Goal: Task Accomplishment & Management: Manage account settings

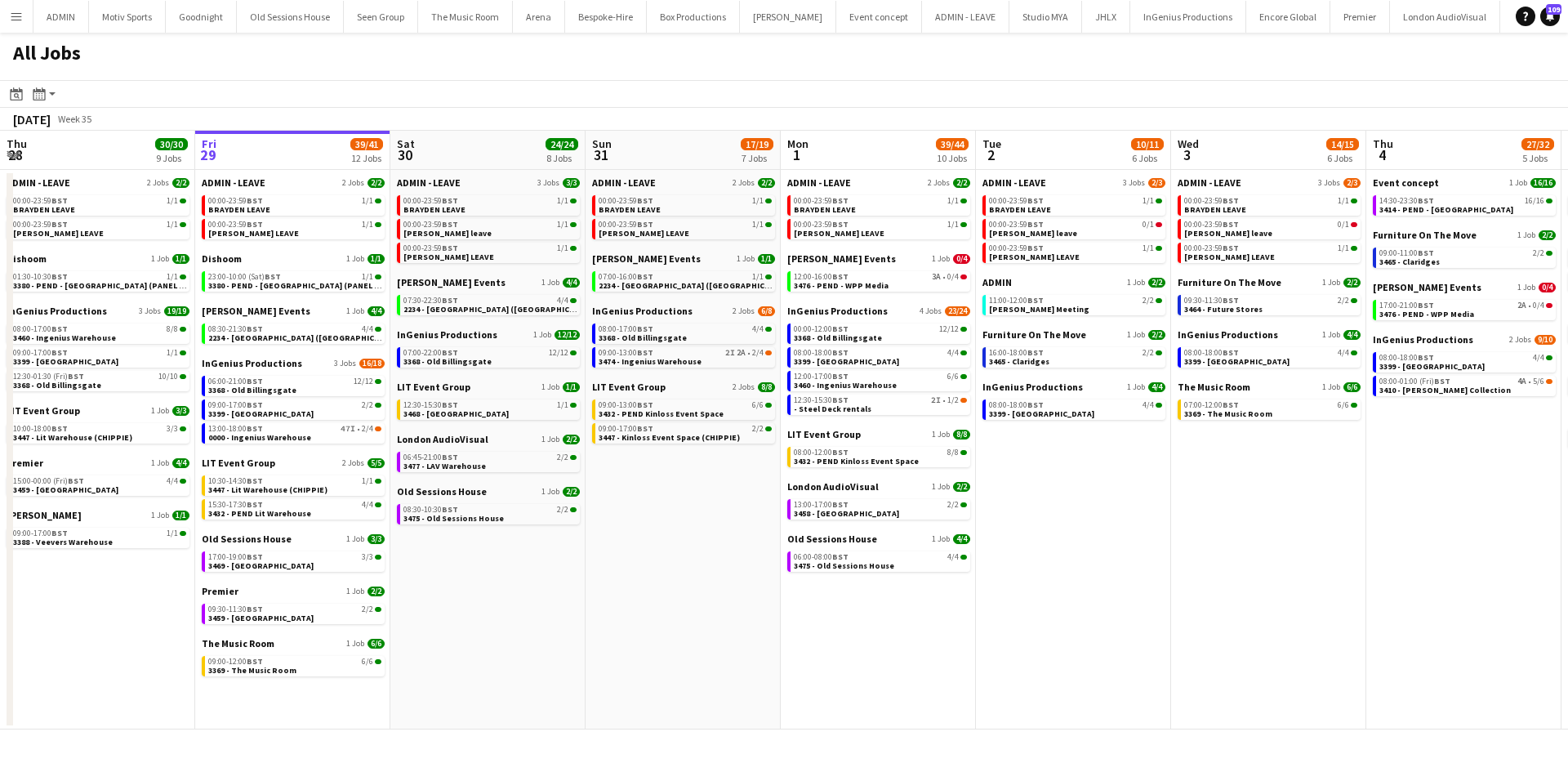
click at [620, 692] on app-date-cell "ADMIN - LEAVE 2 Jobs 2/2 00:00-23:59 BST 1/1 BRAYDEN LEAVE 00:00-23:59 BST 1/1 …" at bounding box center [683, 449] width 195 height 560
click at [713, 281] on span "2234 - Four Seasons Hampshire (Luton)" at bounding box center [697, 285] width 196 height 11
click at [684, 210] on link "00:00-23:59 BST 1/1 BRAYDEN LEAVE" at bounding box center [685, 204] width 173 height 19
click at [689, 338] on link "08:00-17:00 BST 4/4 3368 - Old Billingsgate" at bounding box center [685, 333] width 173 height 19
click at [732, 421] on app-calendar-brief-board "LIT Event Group 2 Jobs 8/8 09:00-13:00 BST 6/6 3432 - PEND Kinloss Event Space …" at bounding box center [683, 412] width 183 height 63
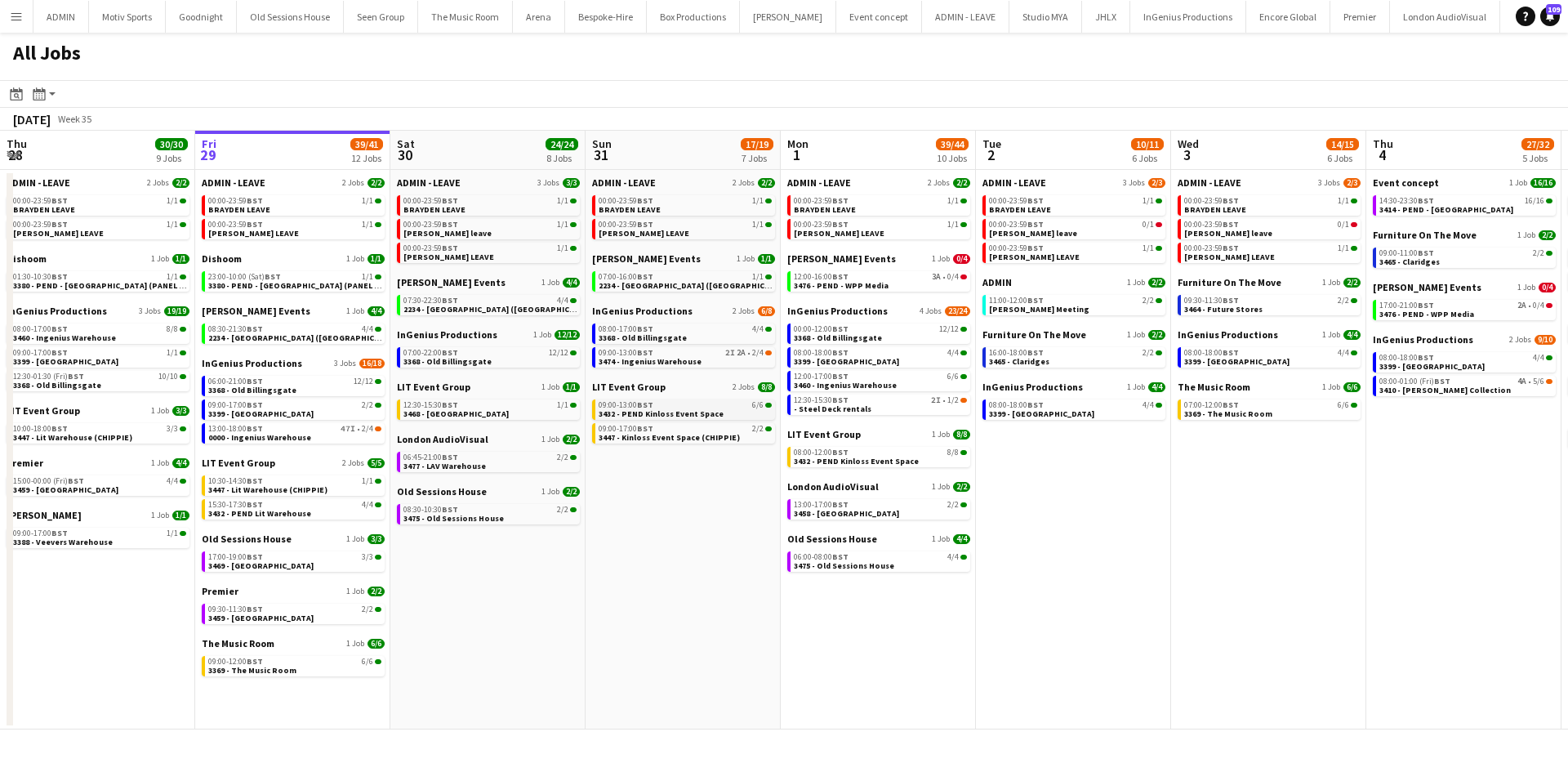
click at [731, 405] on div "09:00-13:00 BST 6/6" at bounding box center [685, 405] width 173 height 8
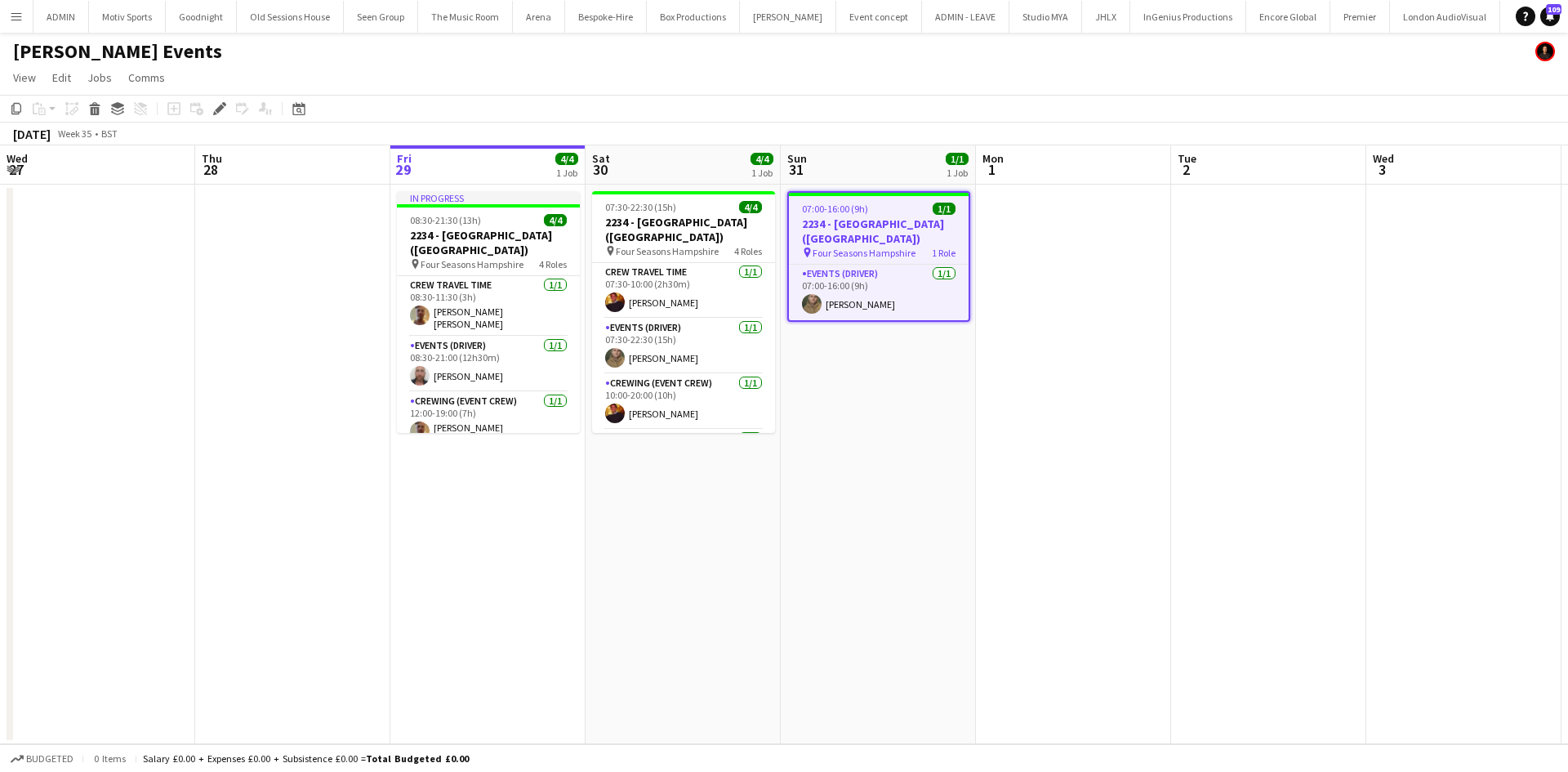
scroll to position [0, 179]
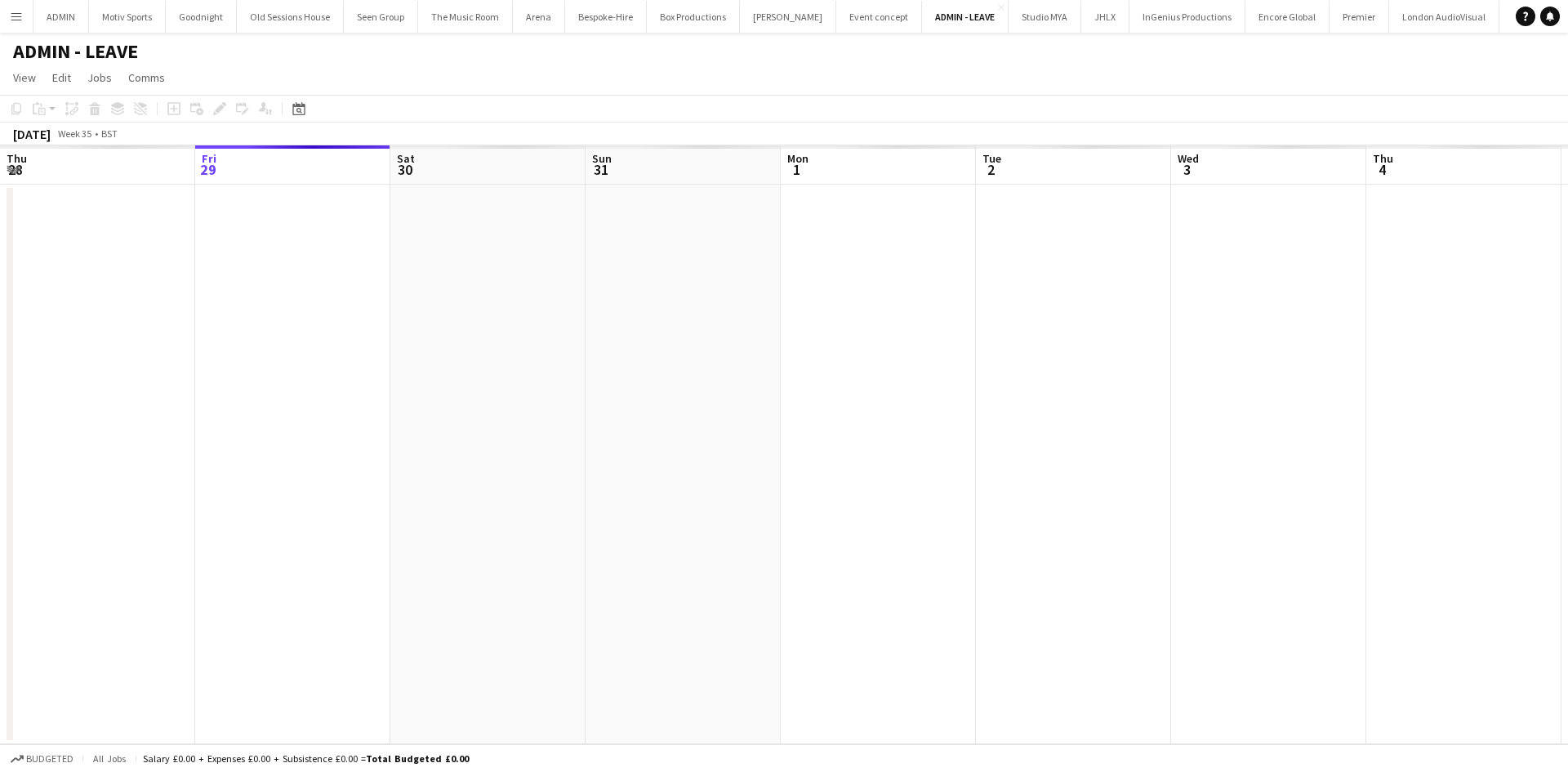
scroll to position [0, 562]
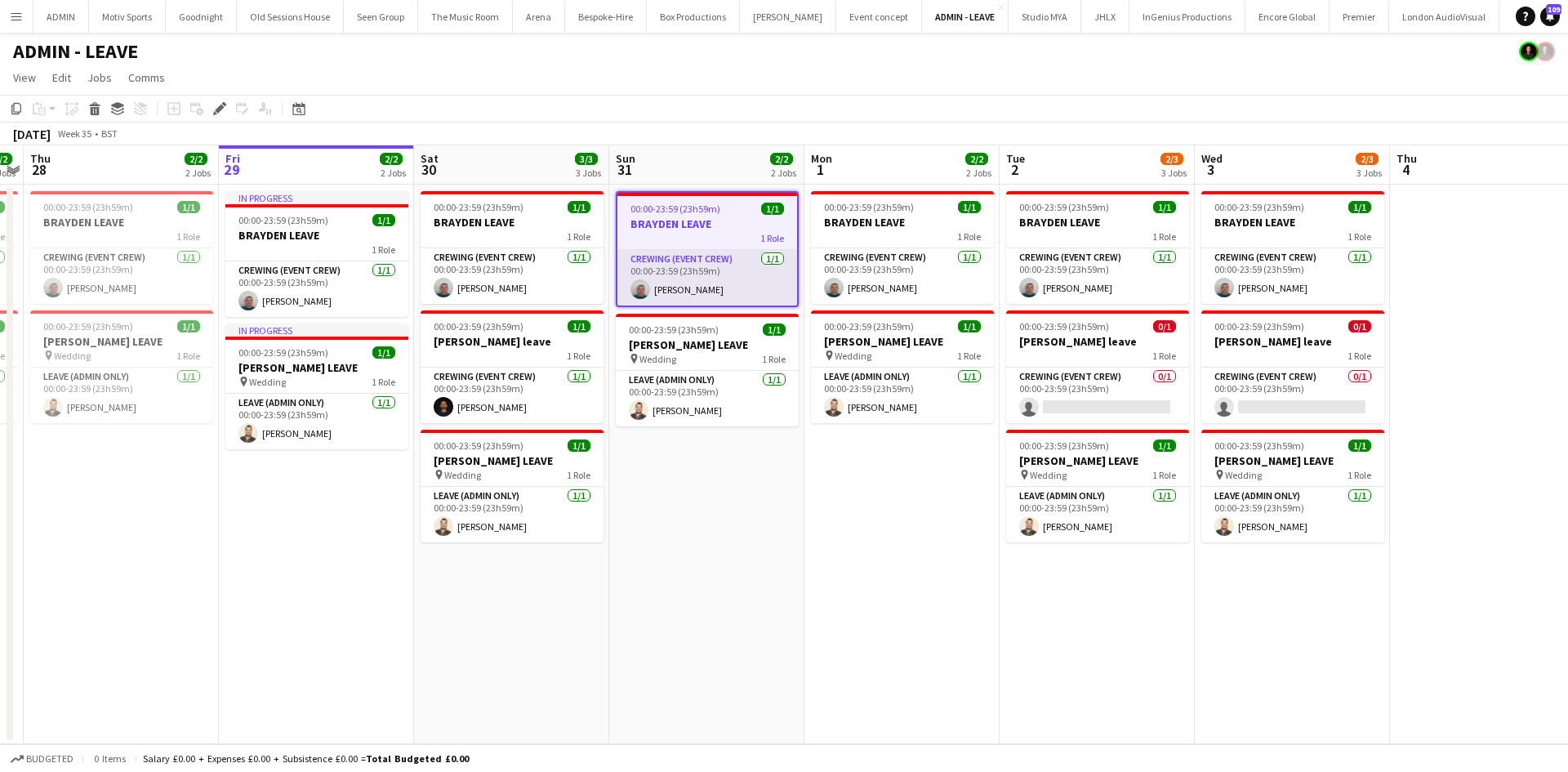
click at [717, 288] on app-card-role "Crewing (Event Crew) 1/1 00:00-23:59 (23h59m) Brayden Davison" at bounding box center [707, 278] width 180 height 56
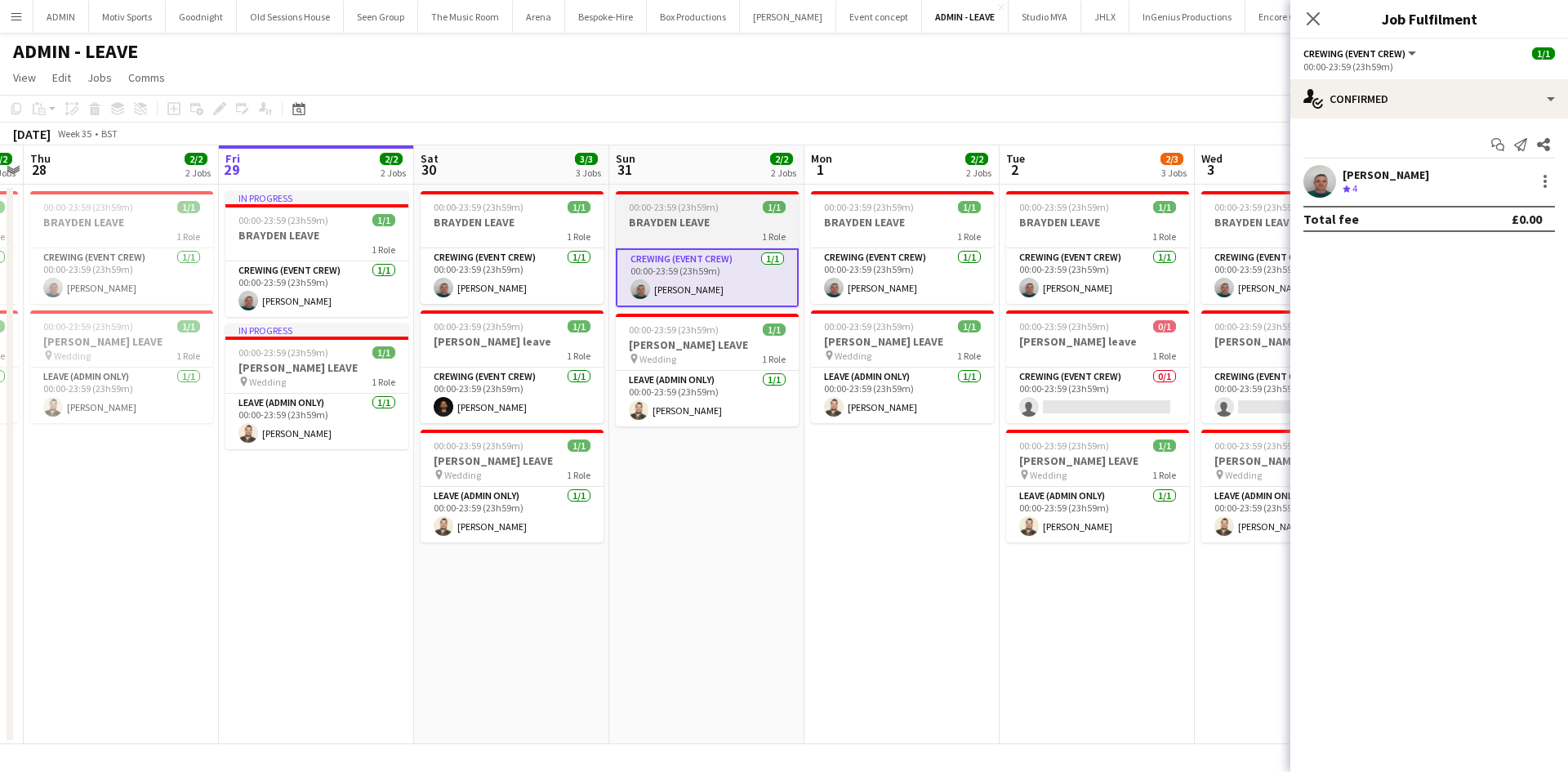
click at [654, 234] on div "1 Role" at bounding box center [707, 236] width 183 height 13
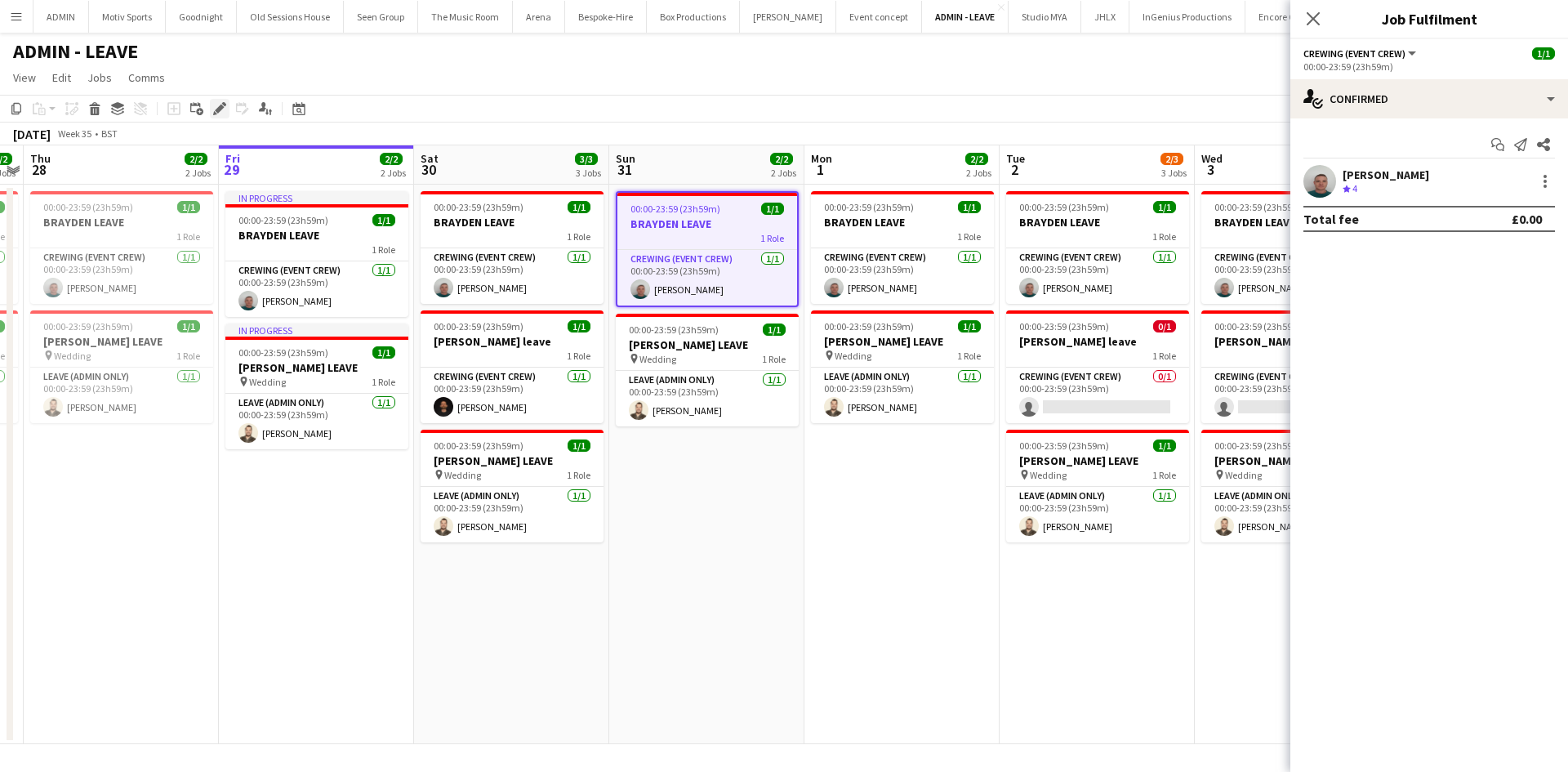
click at [215, 115] on icon "Edit" at bounding box center [219, 108] width 13 height 13
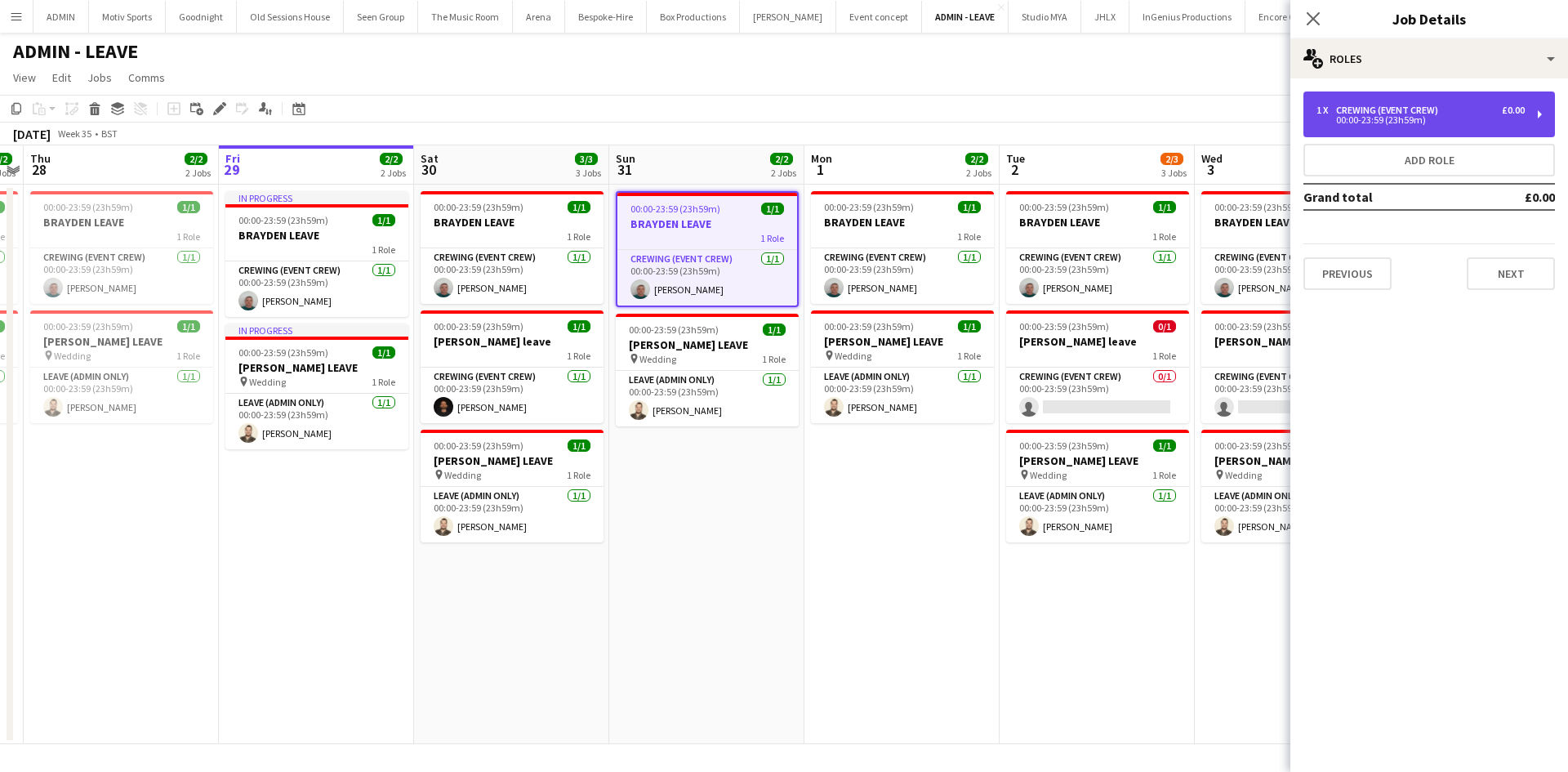
click at [1441, 128] on div "1 x Crewing (Event Crew) £0.00 00:00-23:59 (23h59m)" at bounding box center [1430, 114] width 252 height 46
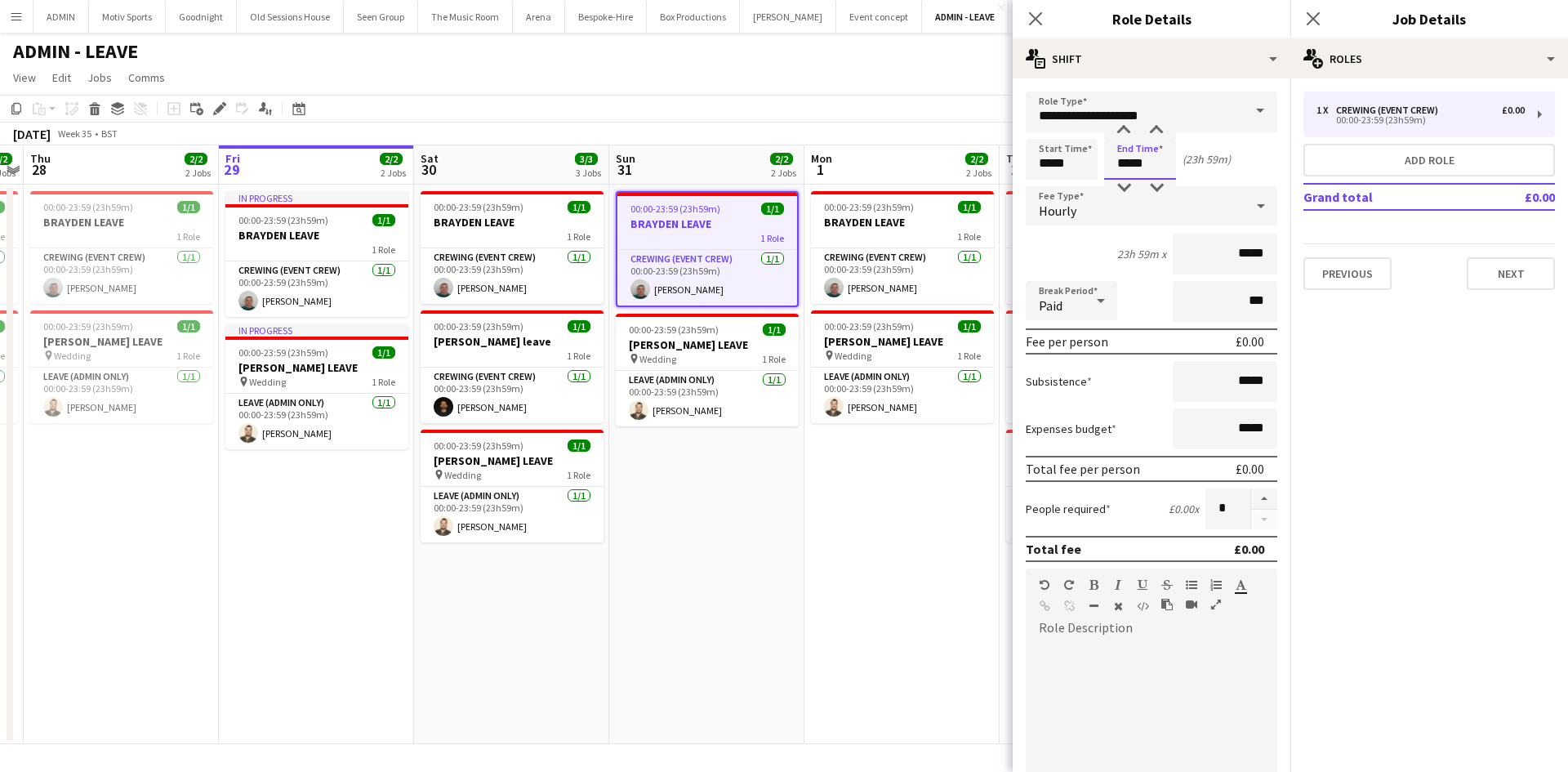
click at [1150, 155] on input "*****" at bounding box center [1140, 159] width 72 height 41
click at [1126, 188] on div at bounding box center [1124, 188] width 33 height 16
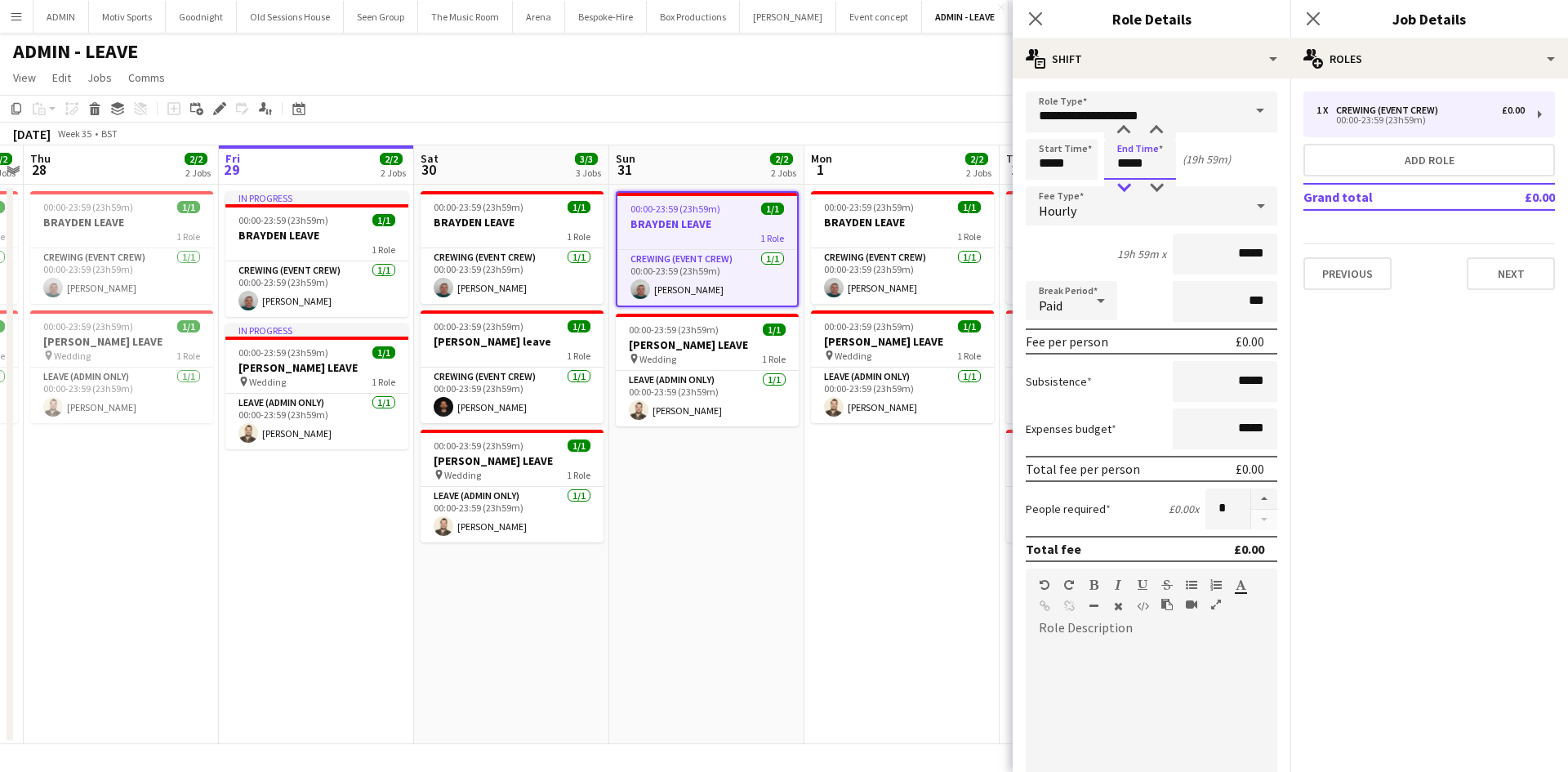
click at [1126, 188] on div at bounding box center [1124, 188] width 33 height 16
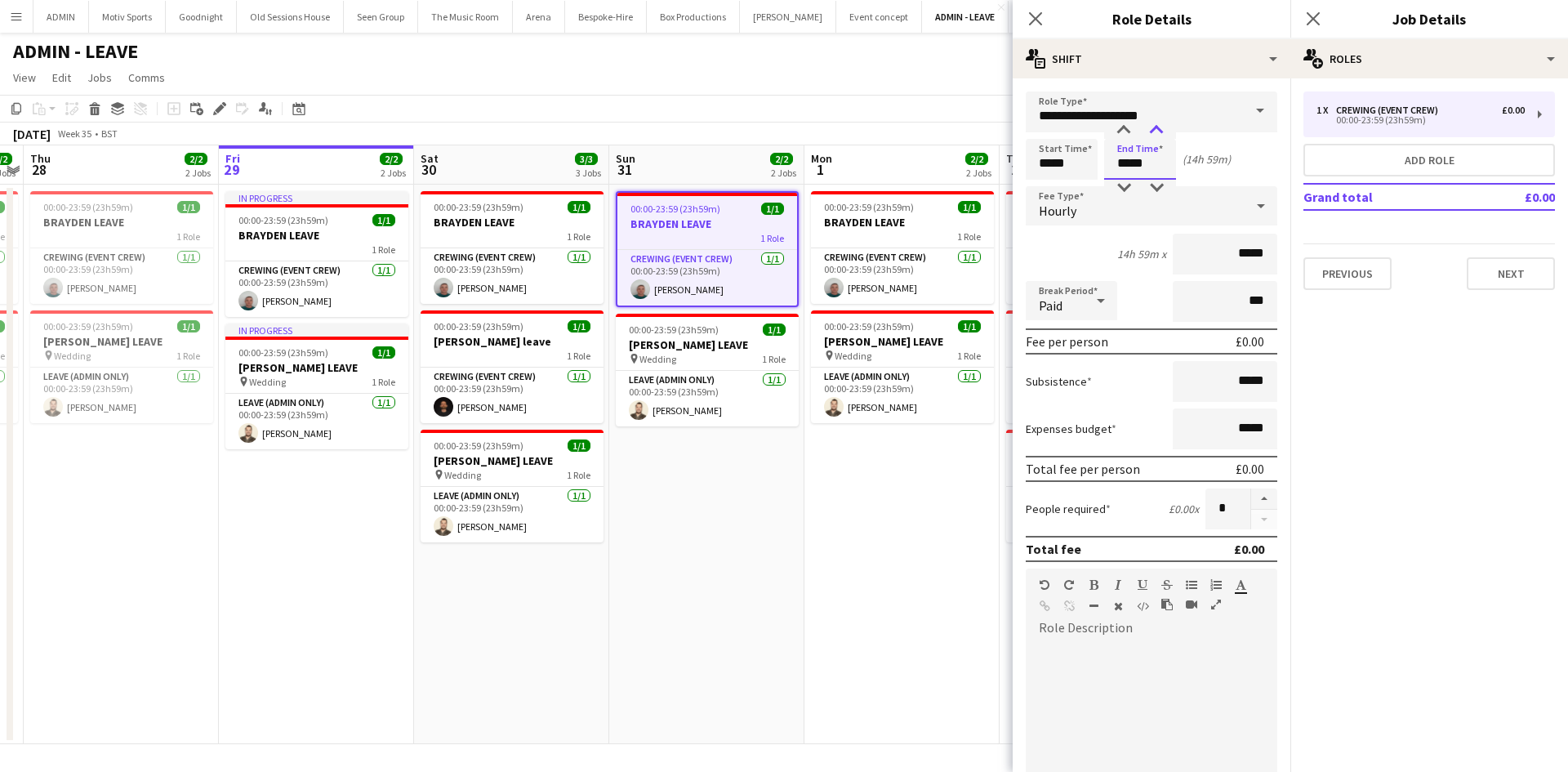
click at [1153, 134] on div at bounding box center [1156, 130] width 33 height 16
click at [1115, 190] on div at bounding box center [1124, 188] width 33 height 16
type input "*****"
click at [1115, 190] on div at bounding box center [1124, 188] width 33 height 16
click at [1499, 297] on div "1 x Crewing (Event Crew) £0.00 00:00-23:59 (23h59m) Add role Grand total £0.00 …" at bounding box center [1429, 191] width 278 height 225
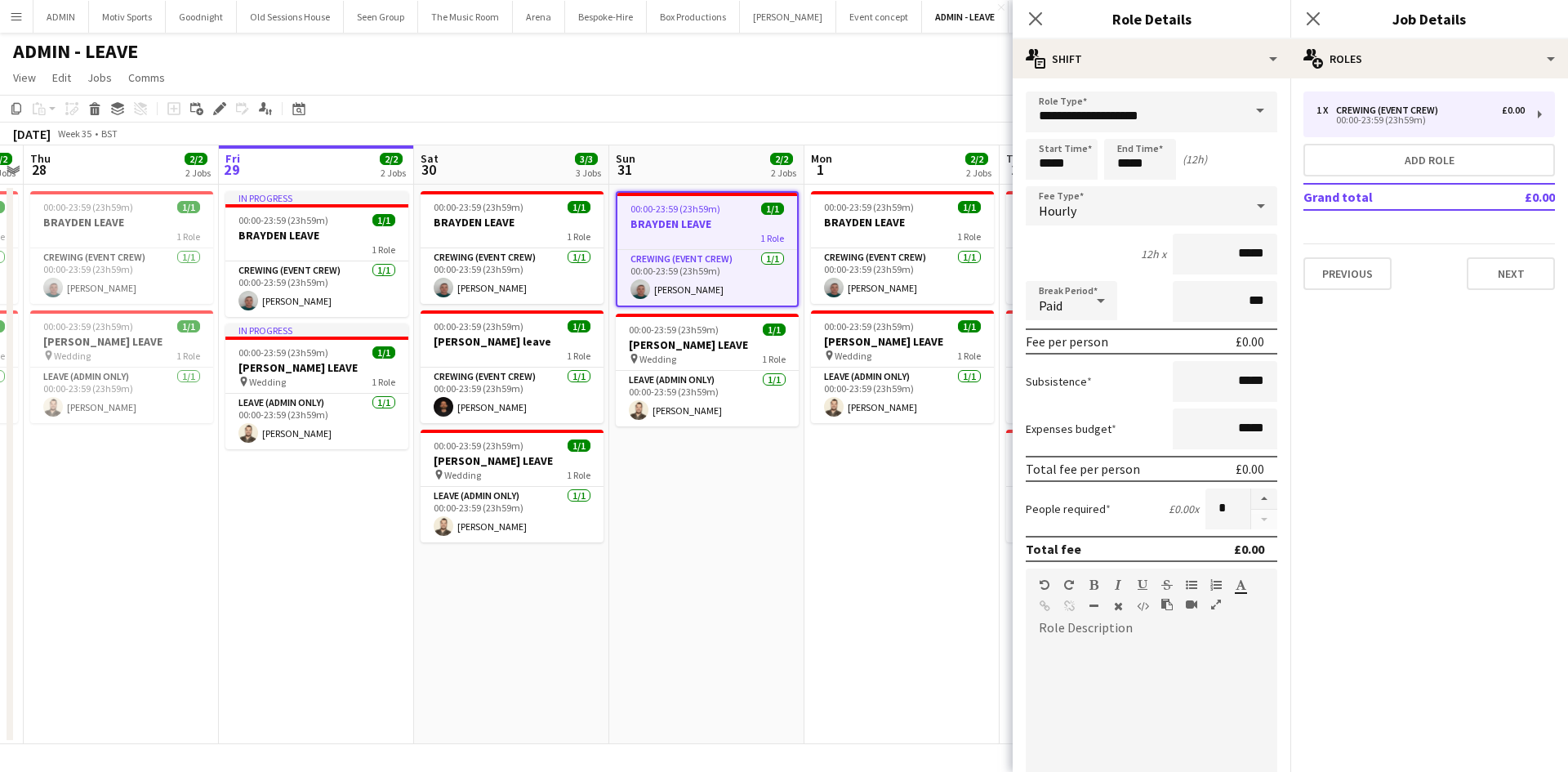
scroll to position [251, 0]
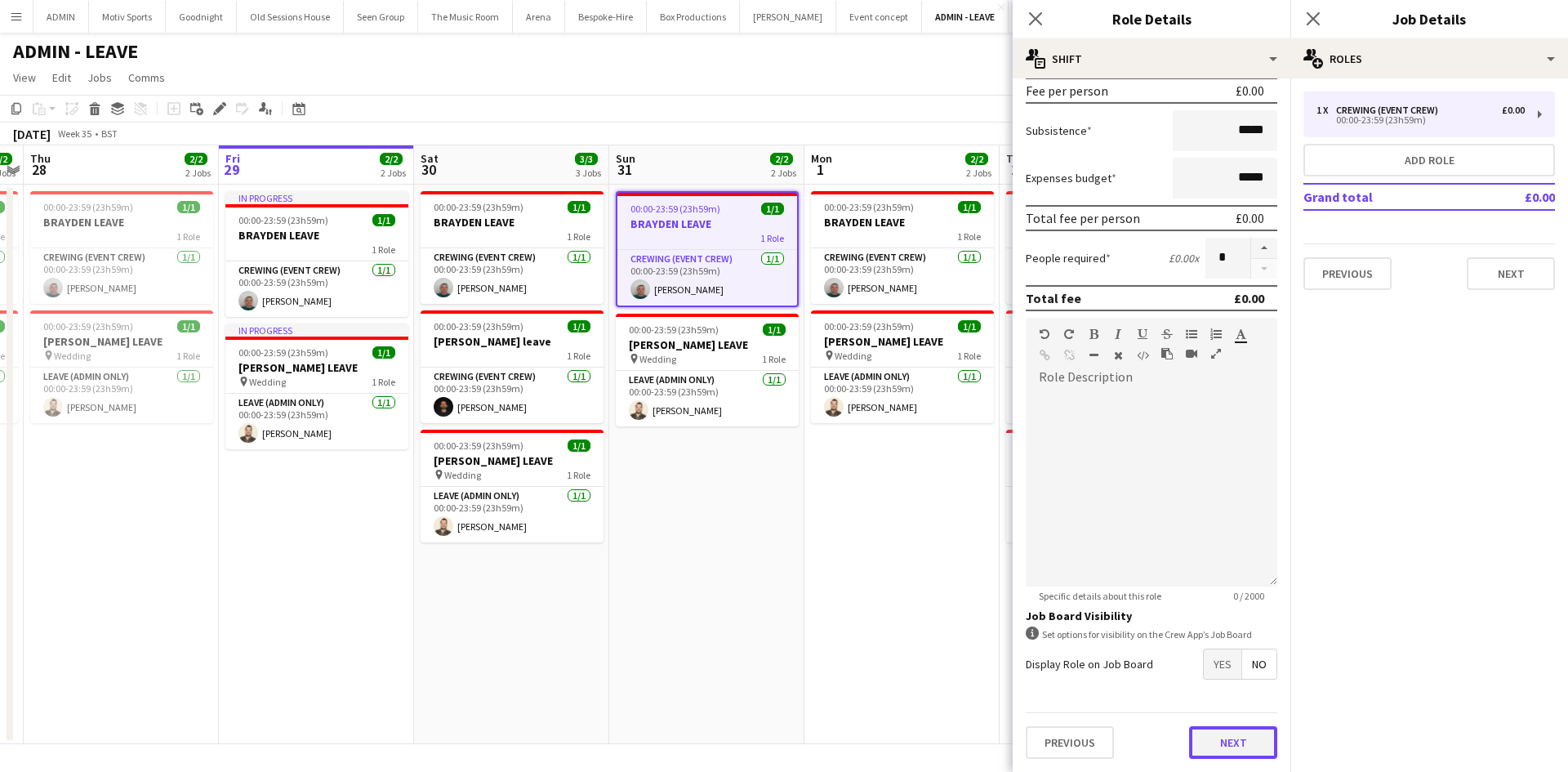
click at [1209, 756] on button "Next" at bounding box center [1234, 742] width 88 height 33
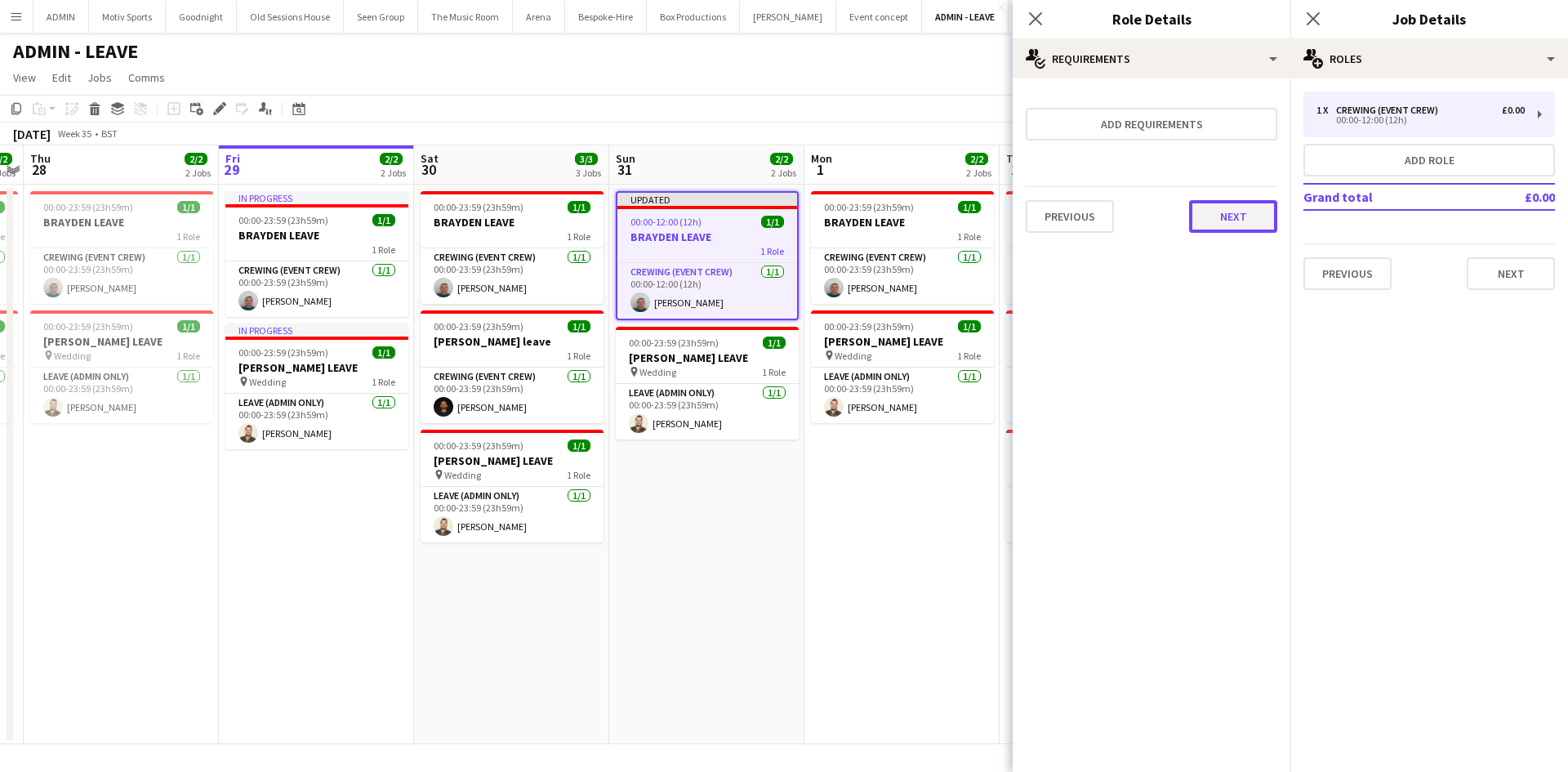
click at [1250, 215] on button "Next" at bounding box center [1234, 216] width 88 height 33
click at [1250, 215] on button "Finish" at bounding box center [1246, 219] width 62 height 33
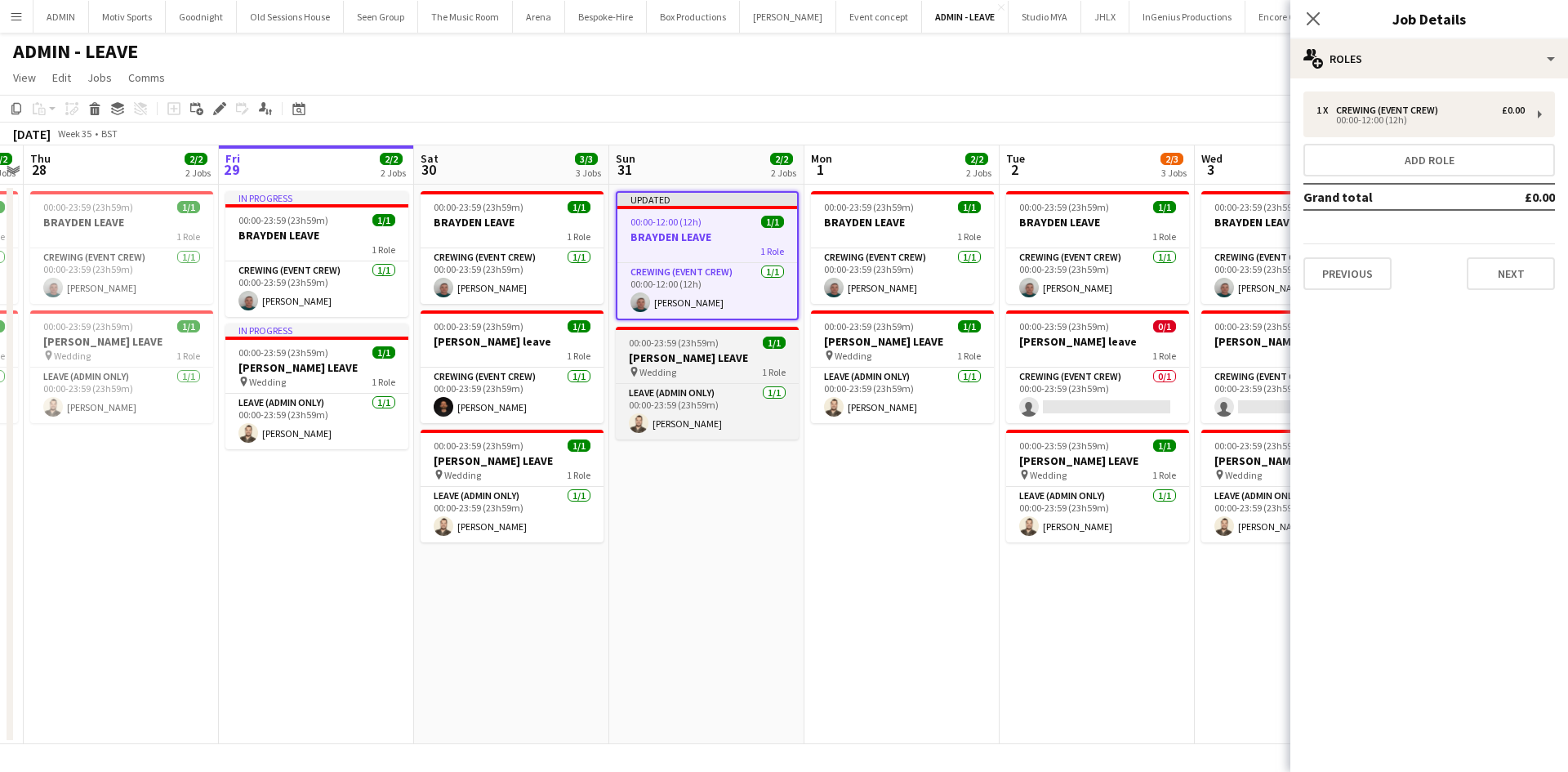
click at [721, 355] on h3 "Chris Lane LEAVE" at bounding box center [707, 357] width 183 height 14
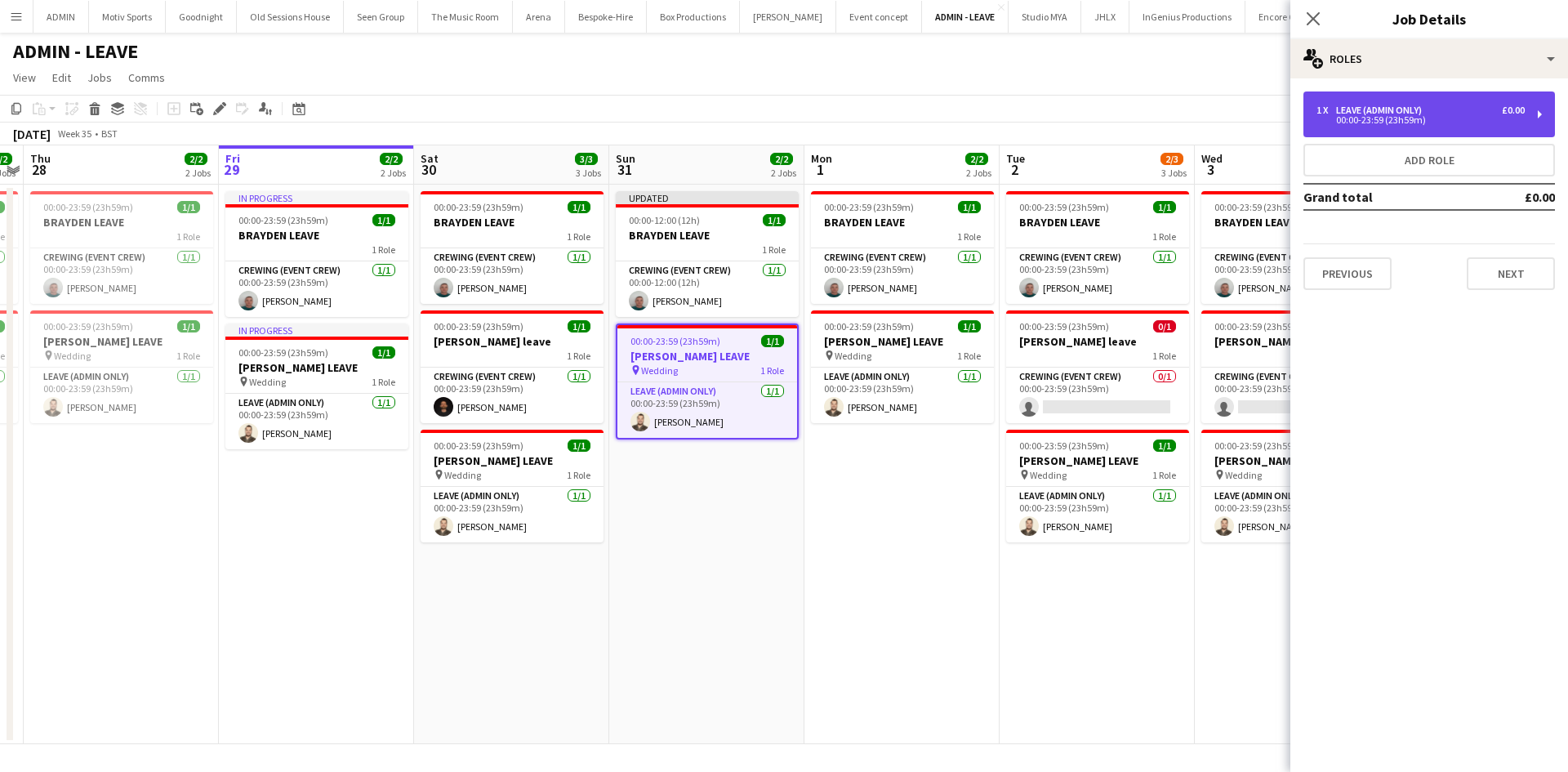
click at [1461, 108] on div "1 x Leave (admin only) £0.00" at bounding box center [1420, 111] width 209 height 12
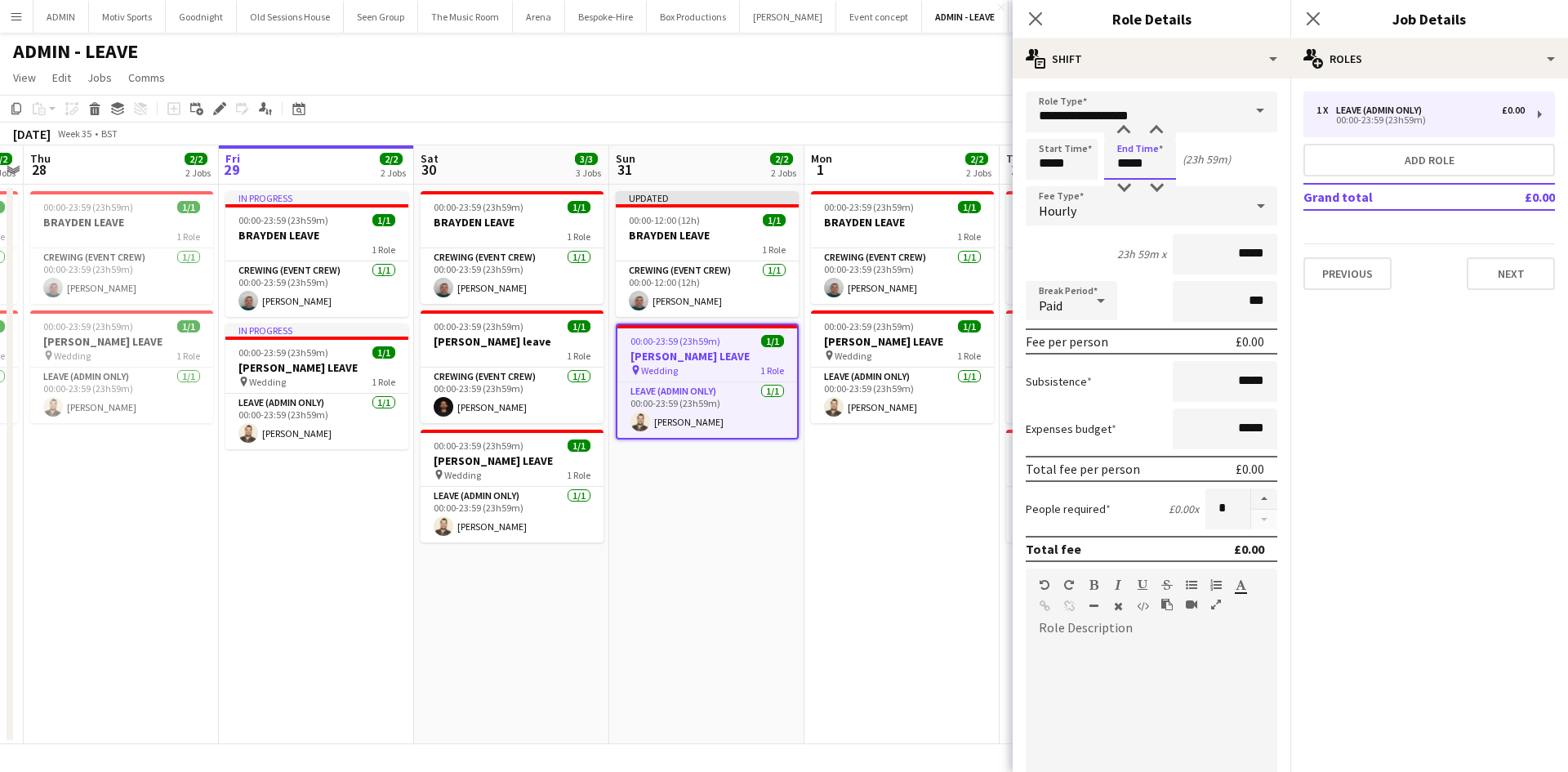
click at [1129, 166] on input "*****" at bounding box center [1140, 159] width 72 height 41
click at [1126, 186] on div at bounding box center [1124, 188] width 33 height 16
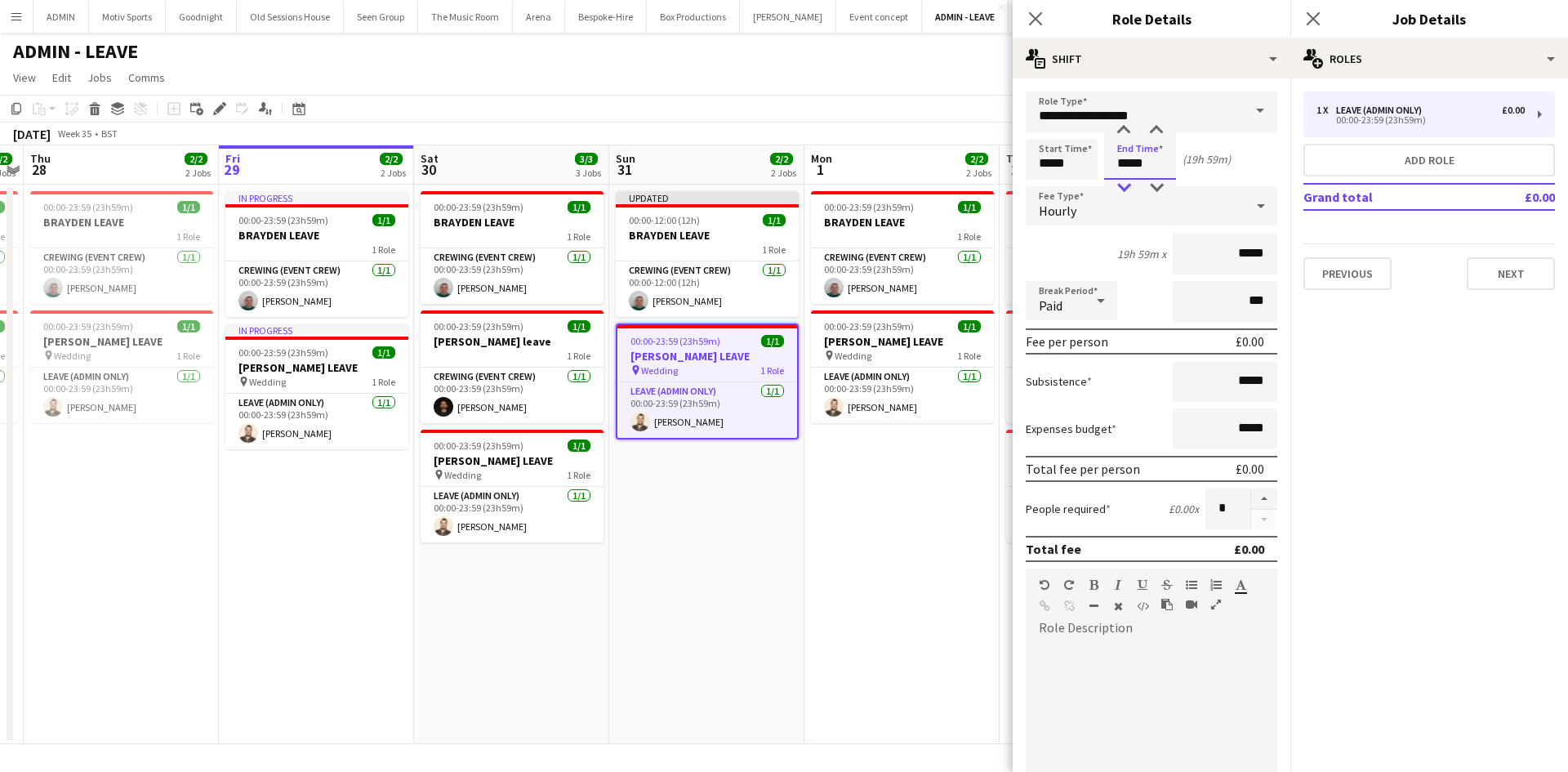
click at [1126, 186] on div at bounding box center [1124, 188] width 33 height 16
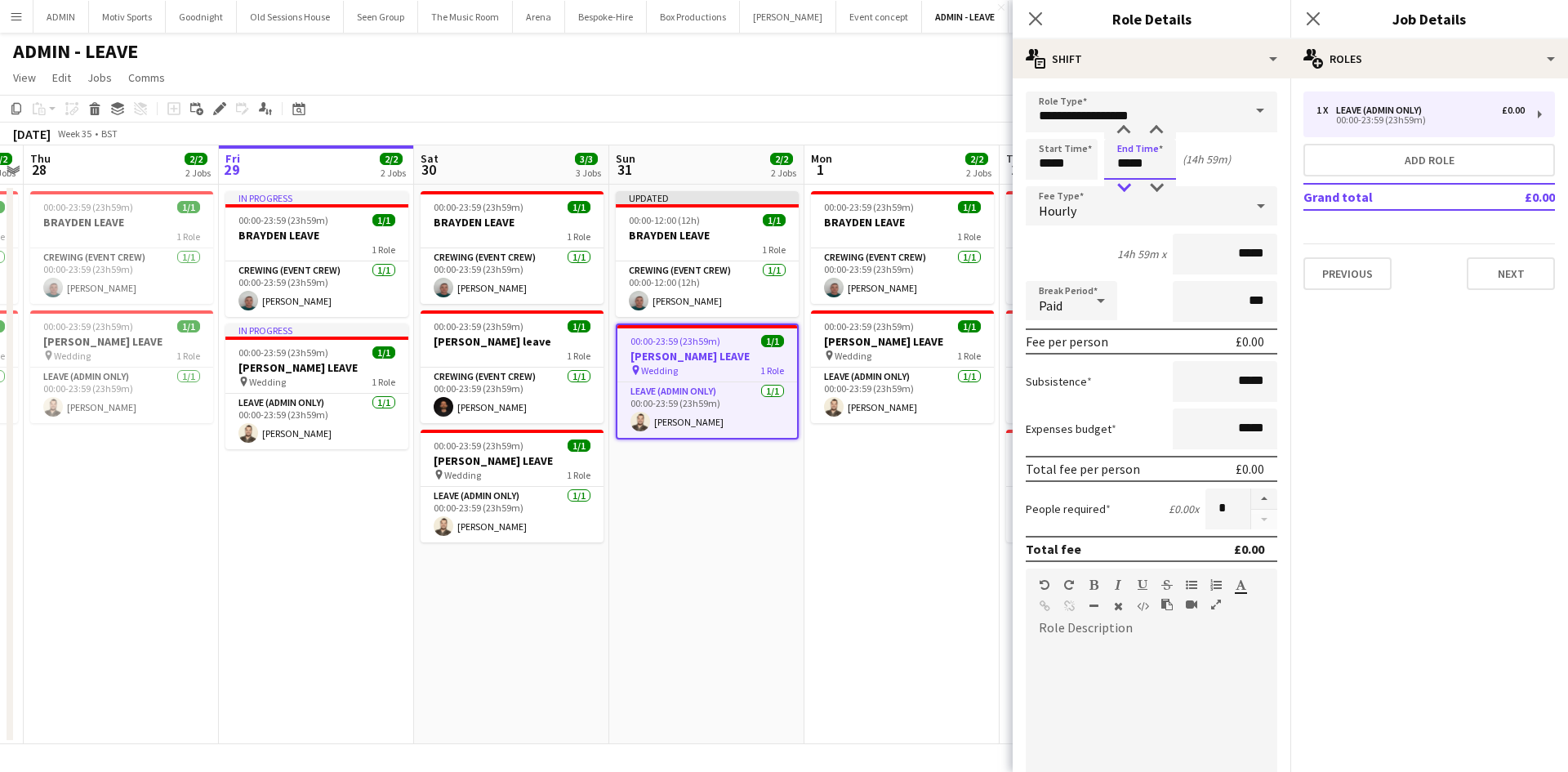
click at [1126, 186] on div at bounding box center [1124, 188] width 33 height 16
type input "*****"
click at [1163, 126] on div at bounding box center [1156, 130] width 33 height 16
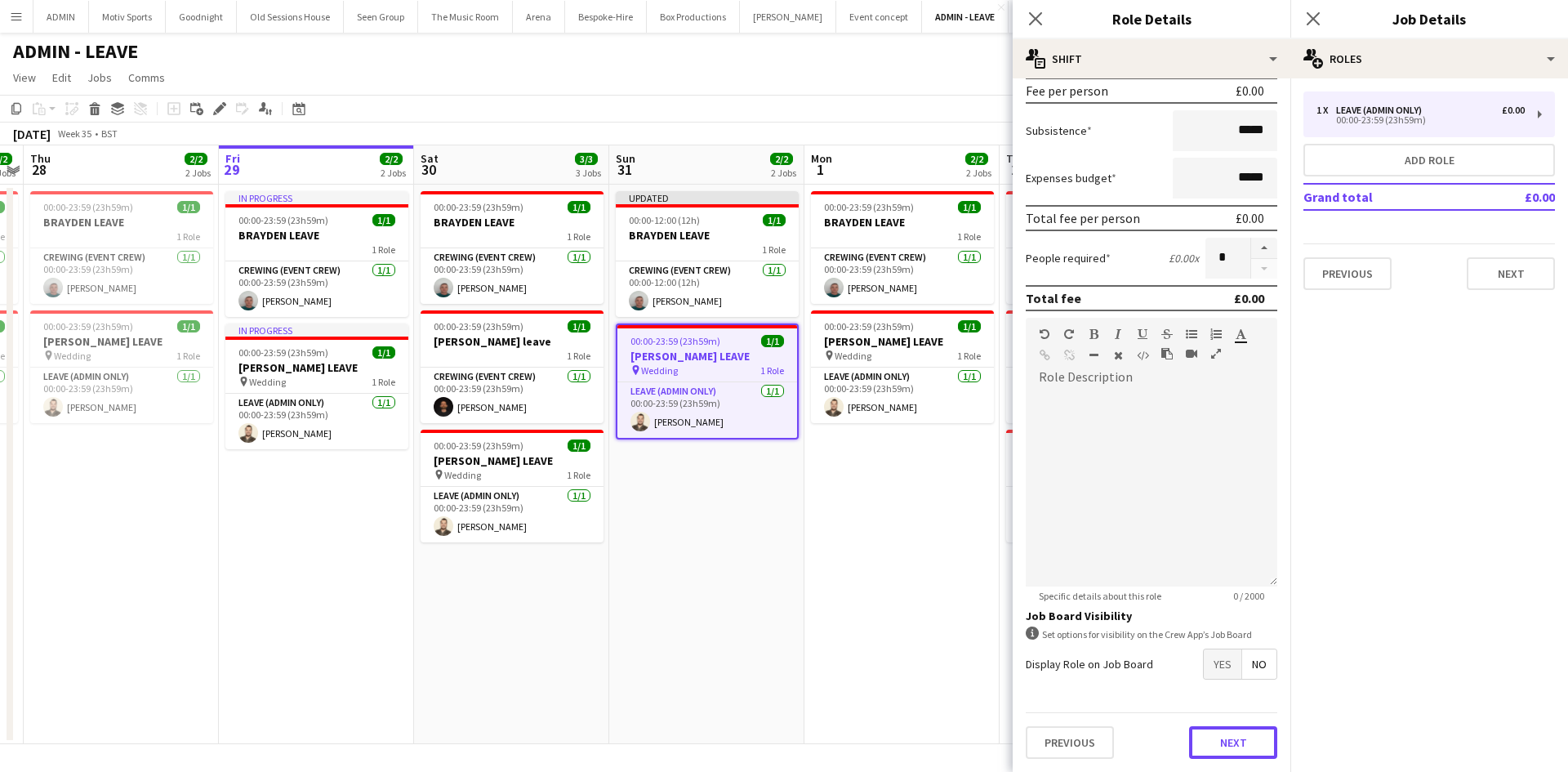
click at [1248, 731] on button "Next" at bounding box center [1234, 742] width 88 height 33
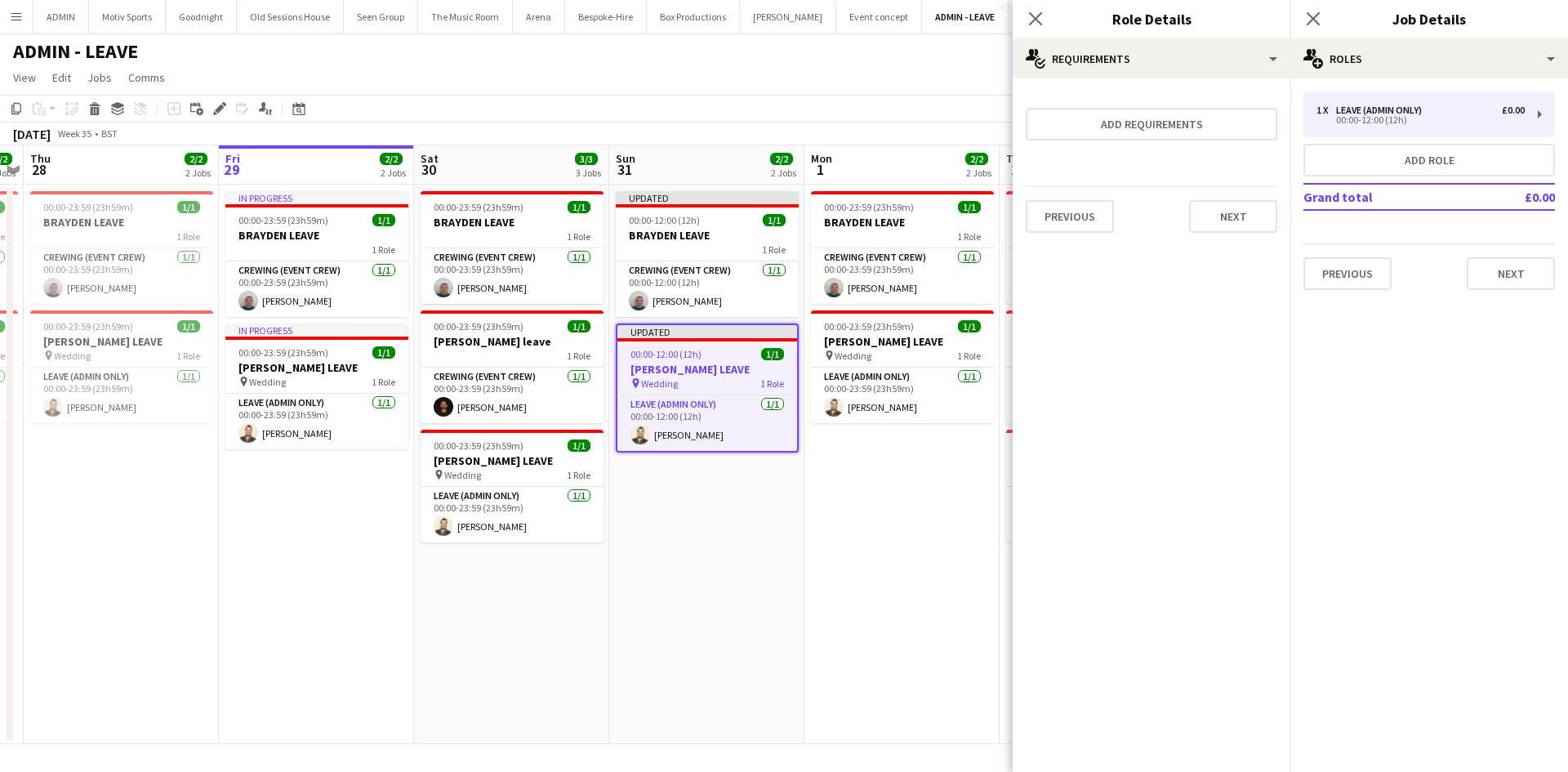
scroll to position [0, 0]
click at [1229, 224] on button "Next" at bounding box center [1234, 216] width 88 height 33
click at [1232, 226] on button "Finish" at bounding box center [1246, 219] width 62 height 33
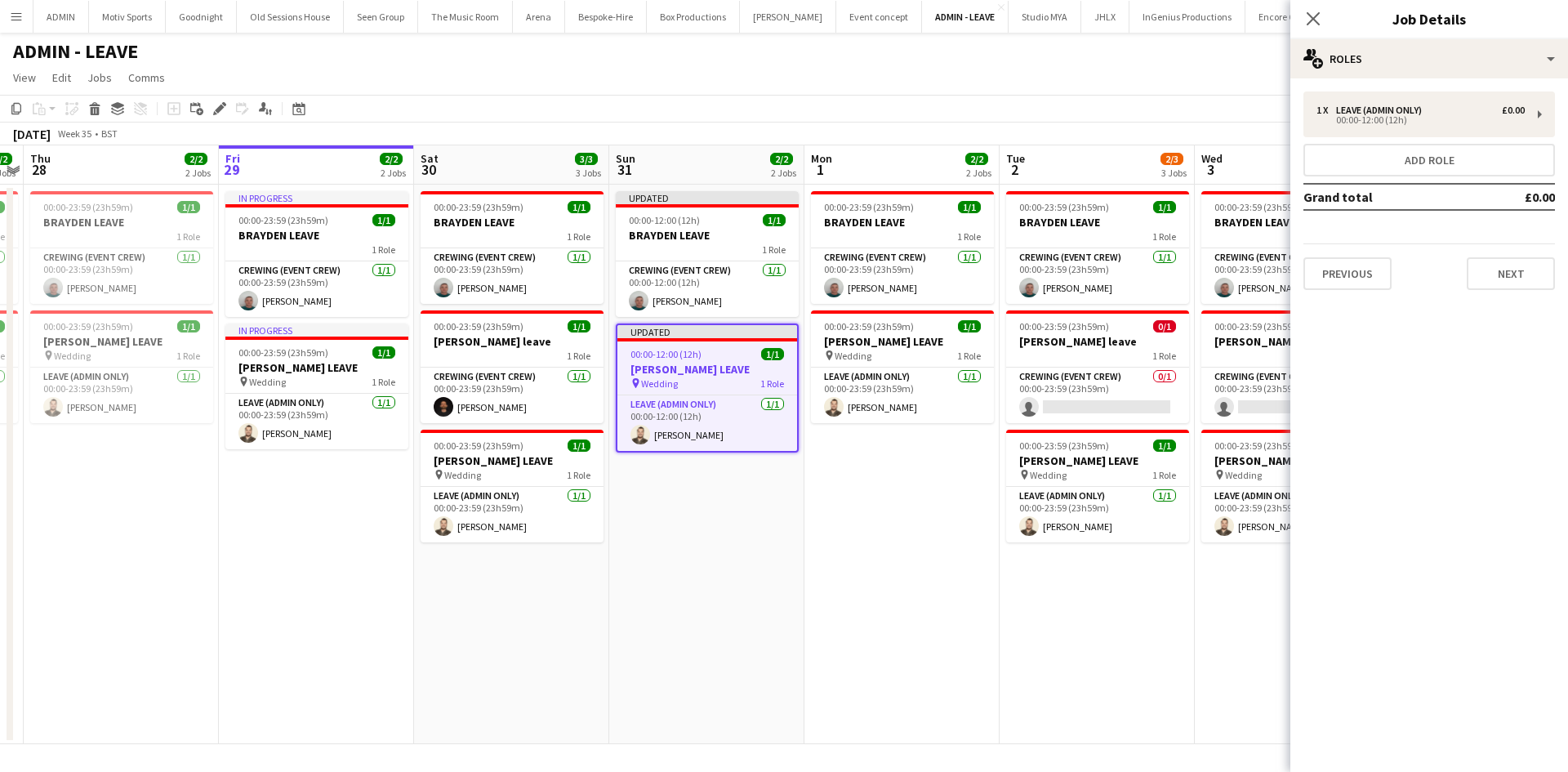
click at [920, 121] on app-toolbar "Copy Paste Paste Ctrl+V Paste with crew Ctrl+Shift+V Paste linked Job Delete Gr…" at bounding box center [784, 108] width 1568 height 28
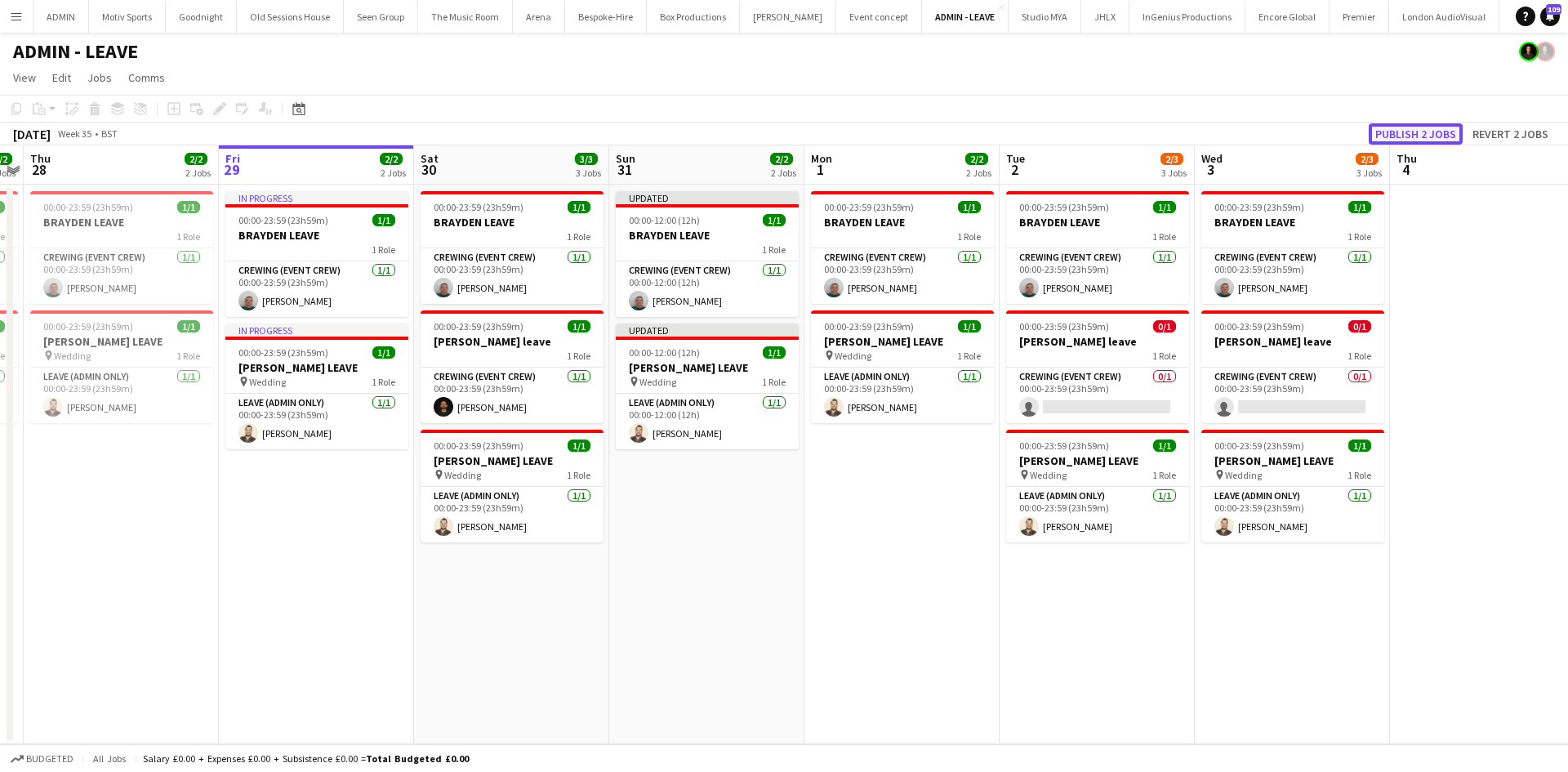
click at [1405, 135] on button "Publish 2 jobs" at bounding box center [1415, 133] width 94 height 21
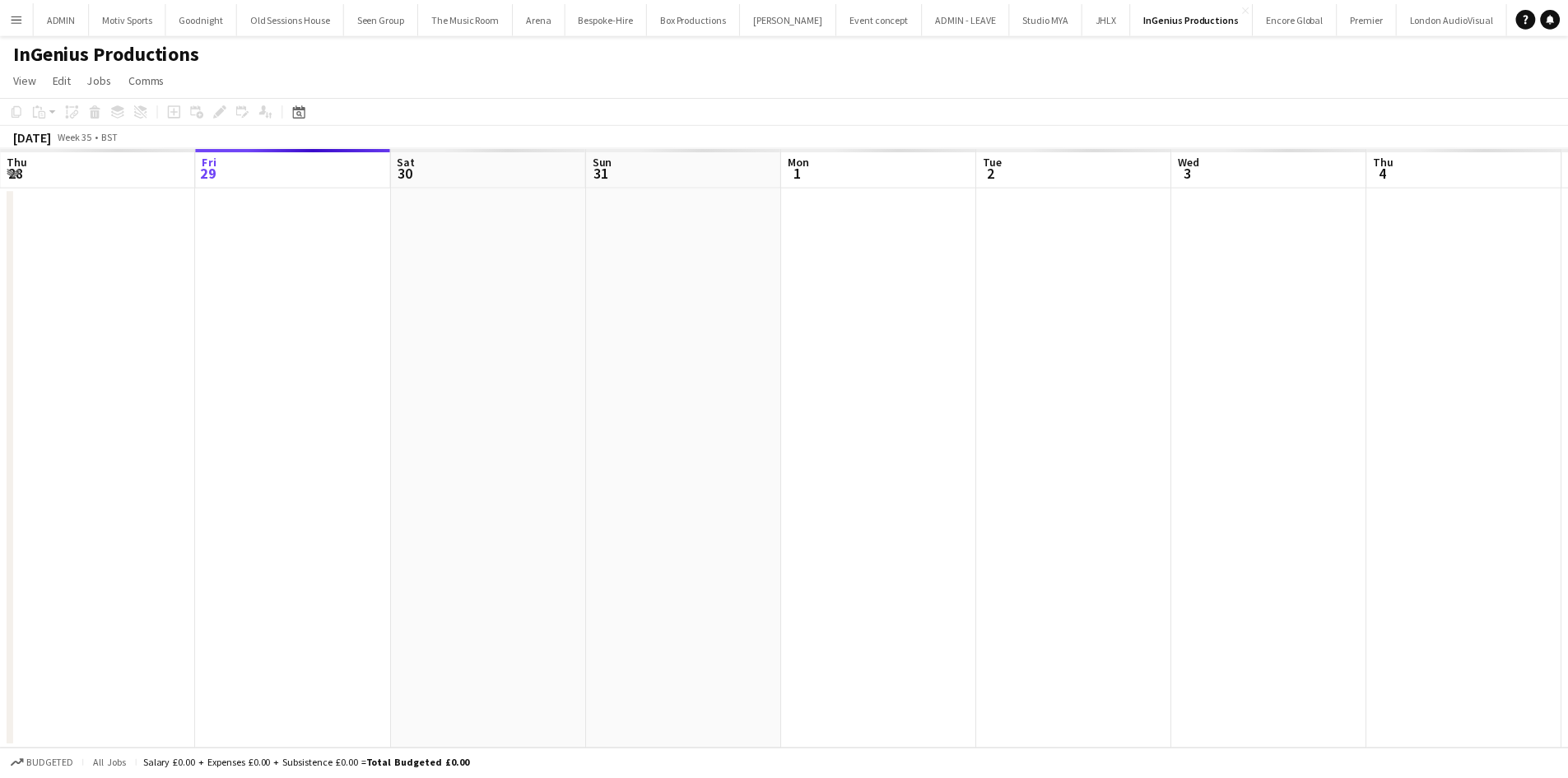
scroll to position [0, 567]
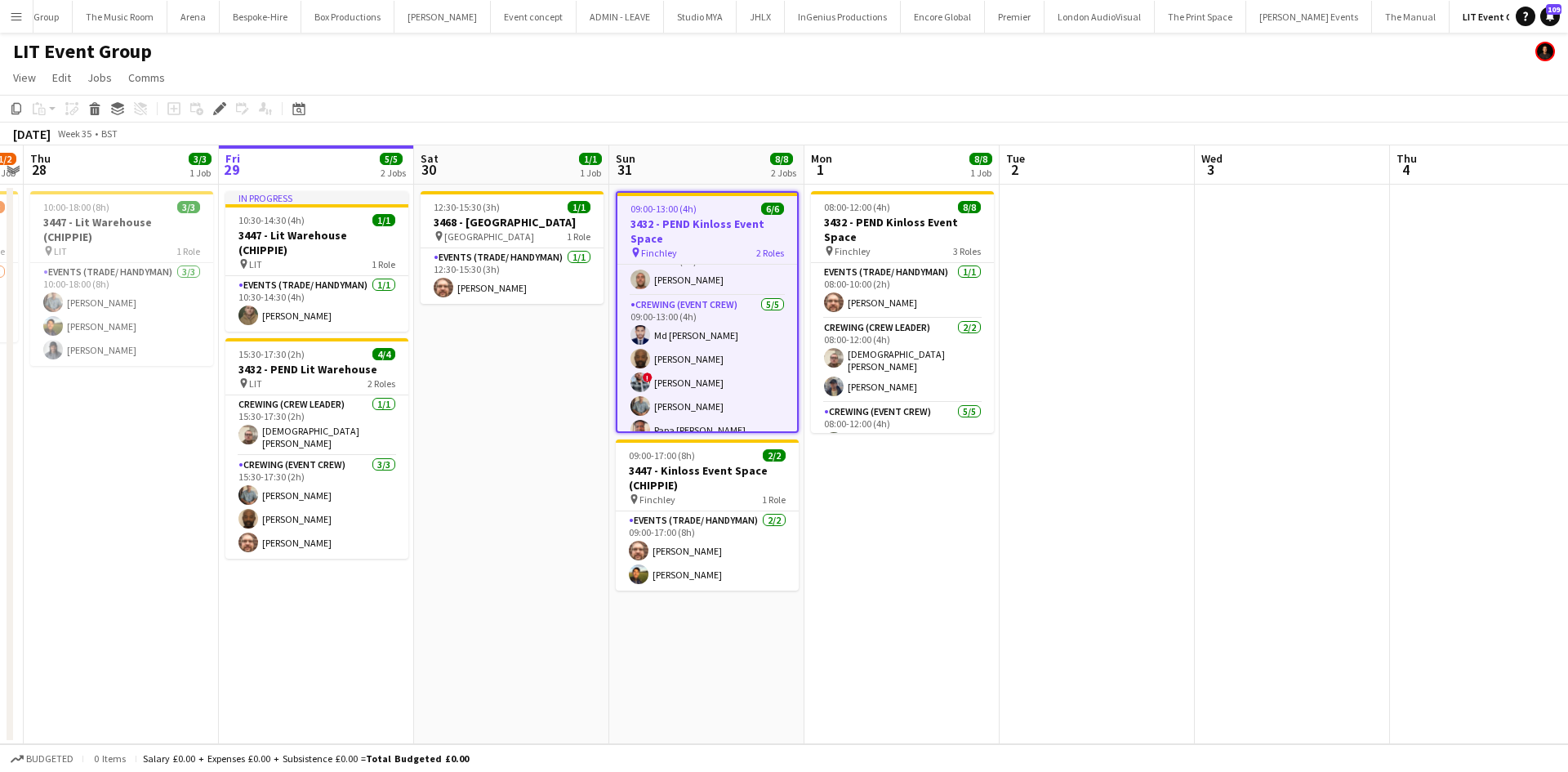
scroll to position [39, 0]
